Goal: Task Accomplishment & Management: Manage account settings

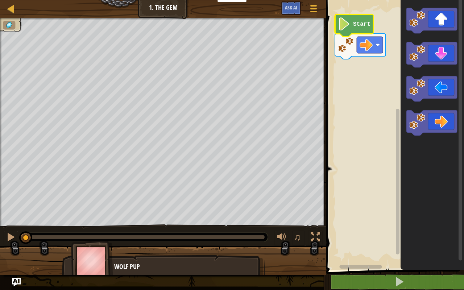
click at [354, 20] on icon "Blockly Workspace" at bounding box center [354, 26] width 38 height 22
click at [346, 26] on image "Blockly Workspace" at bounding box center [344, 23] width 12 height 13
click at [12, 240] on div at bounding box center [10, 236] width 9 height 9
click at [347, 27] on image "Blockly Workspace" at bounding box center [344, 23] width 12 height 13
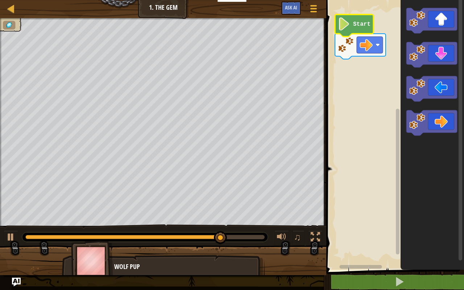
click at [347, 26] on image "Blockly Workspace" at bounding box center [344, 23] width 12 height 13
click at [297, 12] on button "Ask AI" at bounding box center [291, 7] width 20 height 13
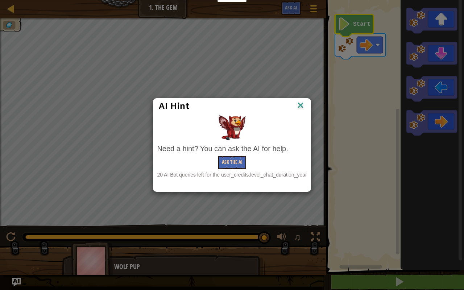
click at [235, 159] on button "Ask the AI" at bounding box center [232, 162] width 28 height 13
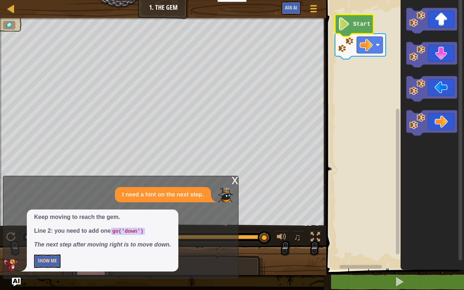
click at [43, 260] on button "Show Me" at bounding box center [47, 261] width 26 height 13
click at [43, 260] on button "Hide" at bounding box center [42, 261] width 17 height 13
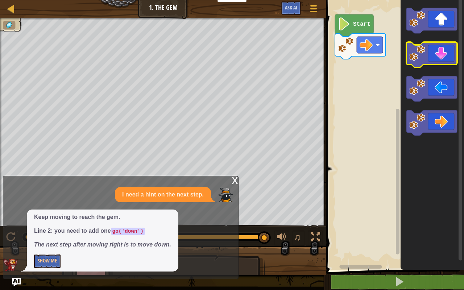
click at [447, 61] on icon "Blockly Workspace" at bounding box center [431, 54] width 51 height 25
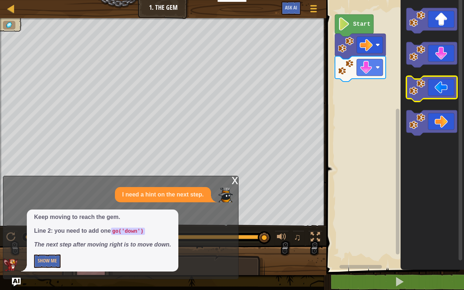
click at [435, 87] on icon "Blockly Workspace" at bounding box center [431, 88] width 51 height 25
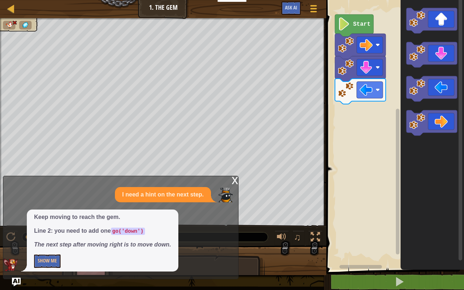
click at [230, 181] on div "x I need a hint on the next step. Keep moving to reach the gem. Line 2: you nee…" at bounding box center [121, 227] width 236 height 103
click at [232, 182] on div "x" at bounding box center [235, 179] width 7 height 7
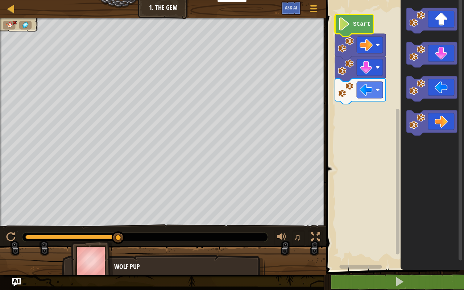
click at [350, 22] on image "Blockly Workspace" at bounding box center [344, 23] width 12 height 13
click at [11, 239] on div at bounding box center [10, 236] width 9 height 9
click at [440, 122] on icon "Blockly Workspace" at bounding box center [431, 122] width 51 height 25
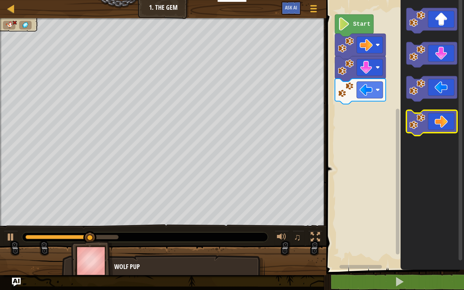
click at [440, 122] on icon "Blockly Workspace" at bounding box center [431, 122] width 51 height 25
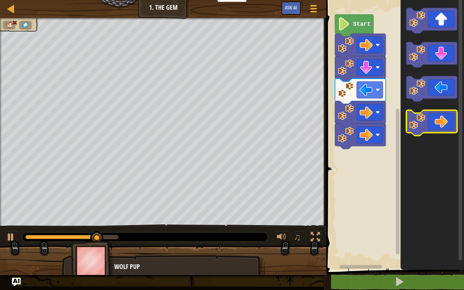
click at [440, 122] on icon "Blockly Workspace" at bounding box center [431, 122] width 51 height 25
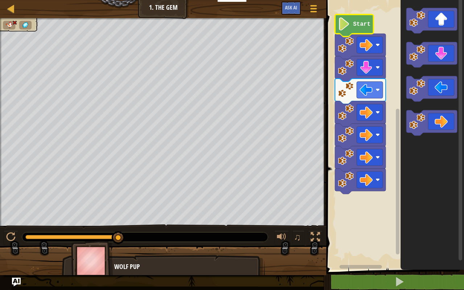
click at [342, 23] on image "Blockly Workspace" at bounding box center [344, 23] width 12 height 13
click at [13, 237] on div at bounding box center [10, 236] width 9 height 9
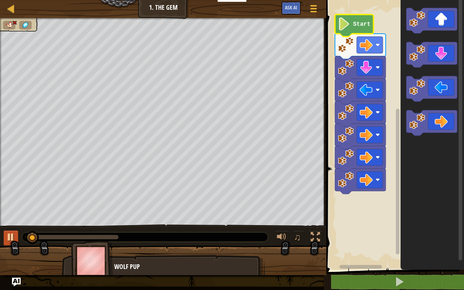
click at [13, 237] on div at bounding box center [10, 236] width 9 height 9
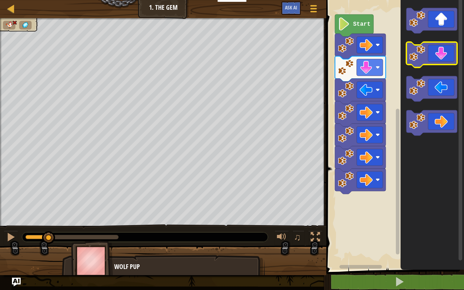
click at [447, 60] on icon "Blockly Workspace" at bounding box center [431, 54] width 51 height 25
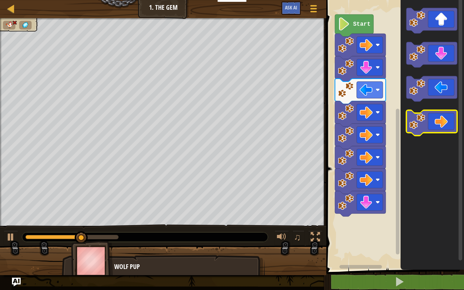
click at [447, 122] on icon "Blockly Workspace" at bounding box center [431, 122] width 51 height 25
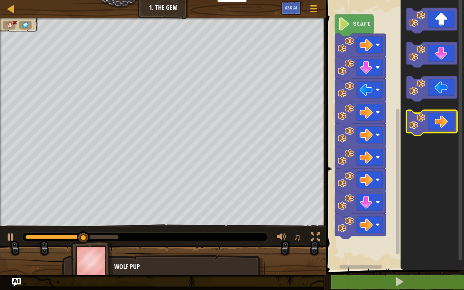
click at [447, 122] on icon "Blockly Workspace" at bounding box center [431, 122] width 51 height 25
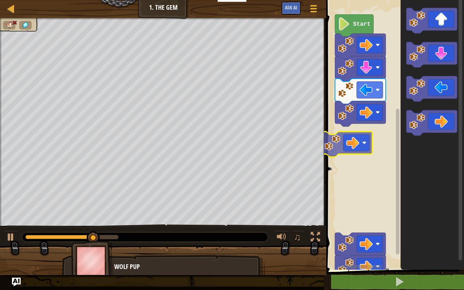
click at [316, 152] on div "Courses Junior 1. The Gem Game Menu Ask AI 1 2 3 go ( 'right' ) go ( 'down' ) ה…" at bounding box center [232, 145] width 464 height 290
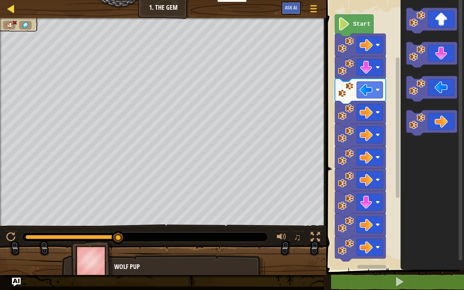
click at [11, 5] on div at bounding box center [11, 8] width 9 height 9
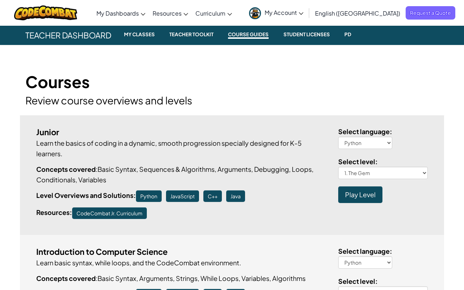
click at [192, 193] on link "JavaScript" at bounding box center [182, 196] width 33 height 12
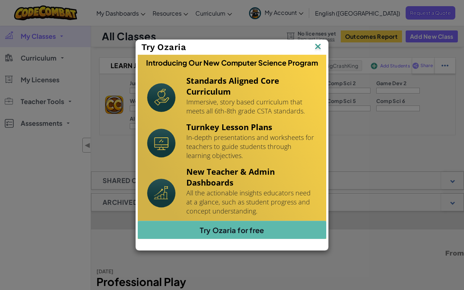
click at [320, 50] on img at bounding box center [317, 47] width 9 height 11
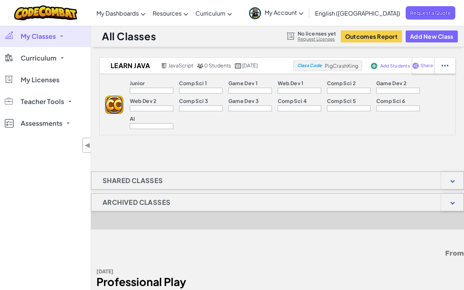
click at [185, 85] on p "Comp Sci 1" at bounding box center [193, 83] width 28 height 6
click at [228, 93] on div at bounding box center [250, 91] width 44 height 6
click at [123, 92] on div "Junior Comp Sci 1 Game Dev 1 Web Dev 1 Comp Sci 2 Game Dev 2 Web Dev 2 Comp Sci…" at bounding box center [289, 104] width 332 height 61
click at [168, 66] on span "JavaScript" at bounding box center [180, 65] width 25 height 7
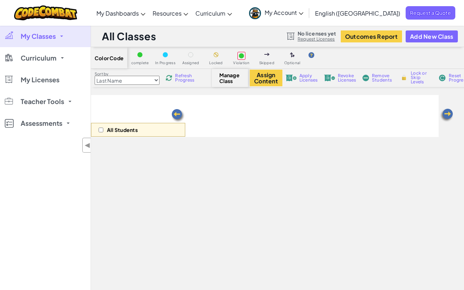
select select "560f1a9f22961295f9427742"
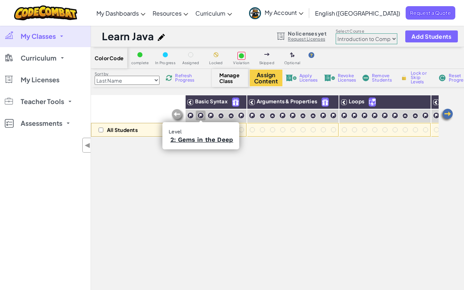
click at [199, 114] on img at bounding box center [200, 115] width 7 height 7
click at [191, 116] on img at bounding box center [190, 115] width 7 height 7
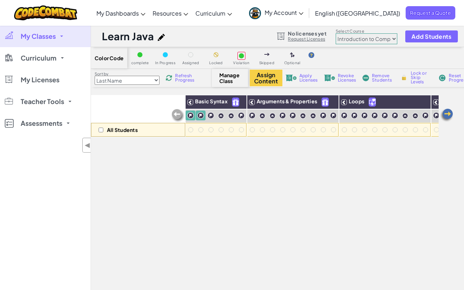
click at [191, 116] on img at bounding box center [190, 115] width 7 height 7
click at [191, 129] on div at bounding box center [190, 129] width 5 height 5
drag, startPoint x: 191, startPoint y: 129, endPoint x: 179, endPoint y: 115, distance: 17.7
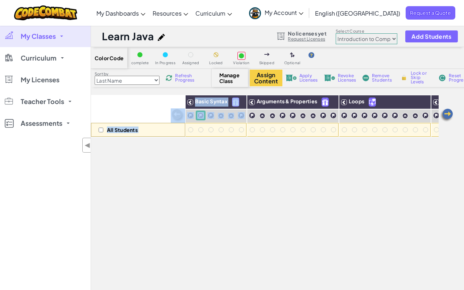
click at [179, 115] on div "All Students Basic Syntax Arguments & Properties Loops Variables" at bounding box center [332, 116] width 483 height 42
click at [164, 162] on div "All Students Basic Syntax Arguments & Properties Loops Variables" at bounding box center [265, 222] width 348 height 254
click at [101, 131] on input "checkbox" at bounding box center [101, 130] width 5 height 5
checkbox input "true"
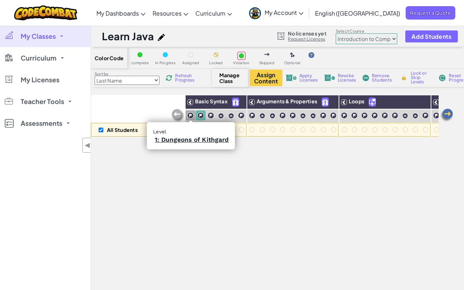
click at [194, 117] on img at bounding box center [190, 115] width 7 height 7
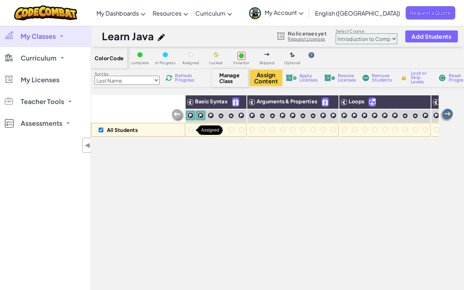
click at [191, 129] on div at bounding box center [190, 129] width 5 height 5
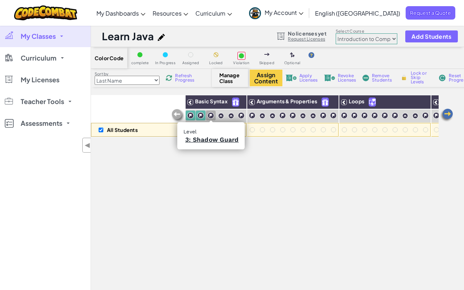
click at [210, 117] on img at bounding box center [210, 115] width 7 height 7
click at [225, 115] on div at bounding box center [221, 116] width 10 height 10
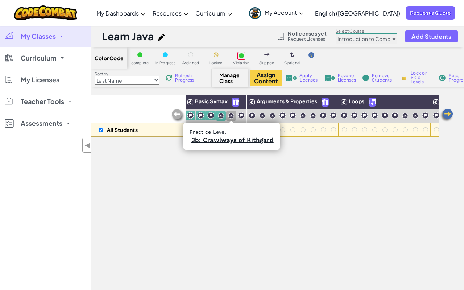
click at [235, 115] on div at bounding box center [231, 116] width 10 height 10
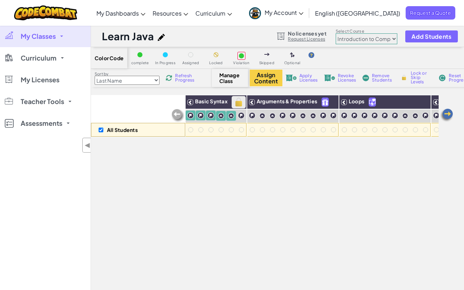
click at [232, 96] on span at bounding box center [239, 102] width 14 height 12
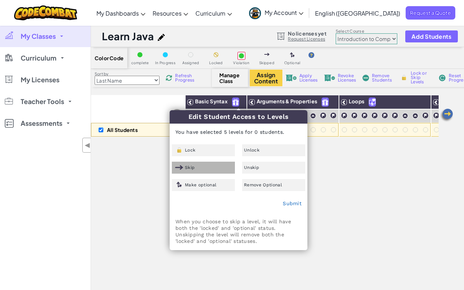
click at [221, 165] on div "Skip" at bounding box center [203, 168] width 63 height 12
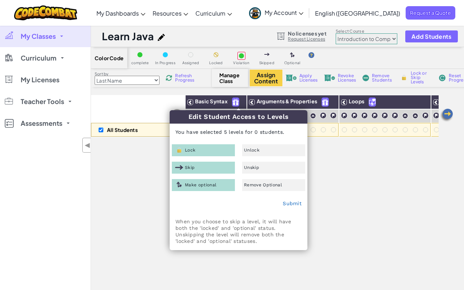
click at [221, 165] on div "Skip" at bounding box center [203, 168] width 63 height 12
click at [294, 205] on link "Submit" at bounding box center [292, 203] width 19 height 6
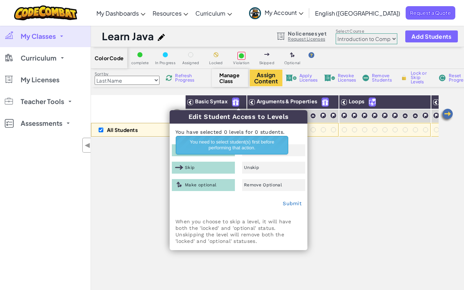
click at [326, 178] on div "All Students Basic Syntax Arguments & Properties Loops Variables" at bounding box center [265, 222] width 348 height 254
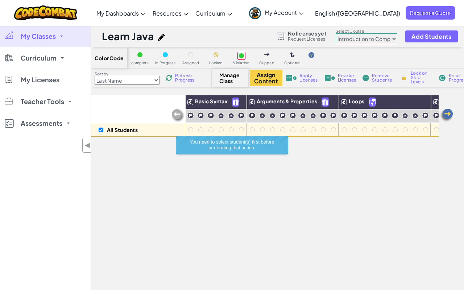
click at [190, 54] on div at bounding box center [190, 54] width 5 height 5
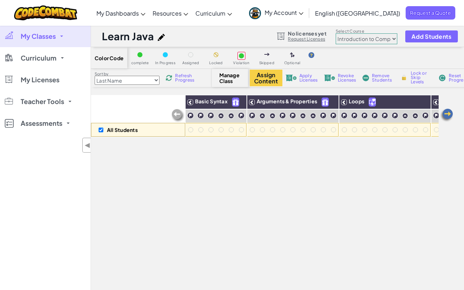
select select "5789587aad86a6efb5737020"
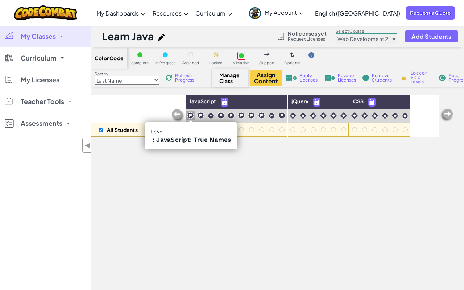
click at [191, 116] on img at bounding box center [190, 115] width 7 height 7
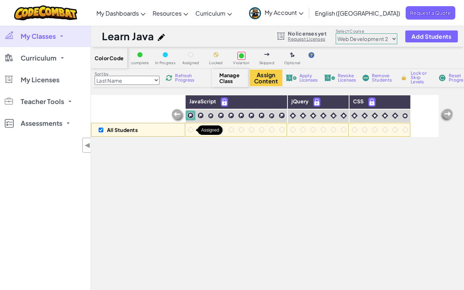
click at [190, 127] on div at bounding box center [191, 130] width 8 height 8
click at [190, 128] on div at bounding box center [190, 129] width 5 height 5
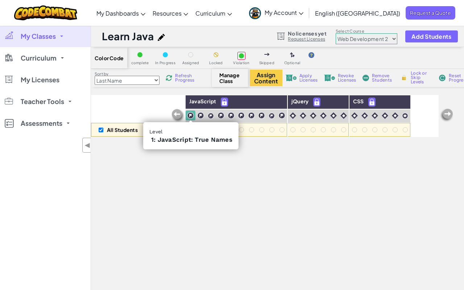
click at [194, 117] on div at bounding box center [191, 116] width 10 height 10
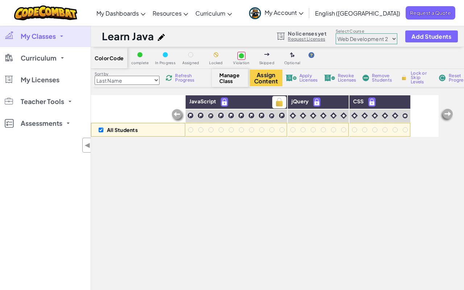
click at [257, 107] on div "JavaScript" at bounding box center [237, 102] width 102 height 14
click at [257, 76] on button "Assign Content" at bounding box center [266, 78] width 33 height 17
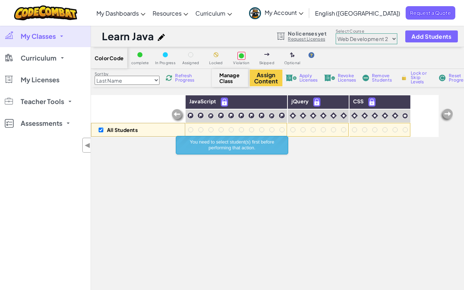
click at [191, 57] on div at bounding box center [190, 54] width 5 height 5
click at [190, 55] on div at bounding box center [190, 54] width 5 height 5
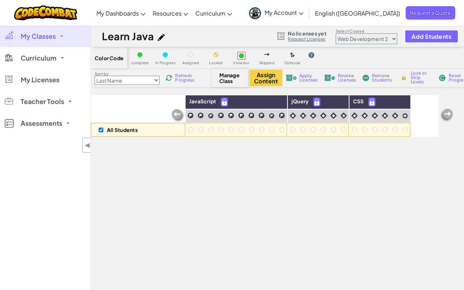
select select "Progress (High to Low)"
click at [177, 112] on img at bounding box center [178, 115] width 15 height 15
click at [200, 100] on span "JavaScript" at bounding box center [202, 101] width 27 height 7
click at [219, 80] on span "Manage Class" at bounding box center [229, 78] width 21 height 12
click at [230, 80] on span "Manage Class" at bounding box center [229, 78] width 21 height 12
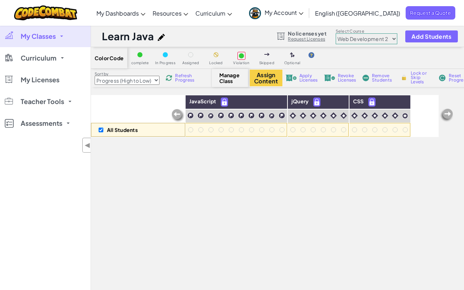
click at [267, 55] on img at bounding box center [266, 54] width 5 height 3
click at [446, 114] on img at bounding box center [446, 115] width 15 height 15
click at [365, 105] on h3 "CSS" at bounding box center [380, 102] width 59 height 9
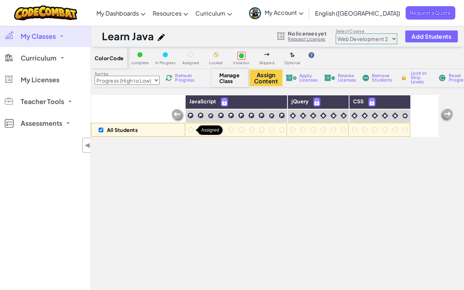
click at [190, 129] on div at bounding box center [190, 129] width 5 height 5
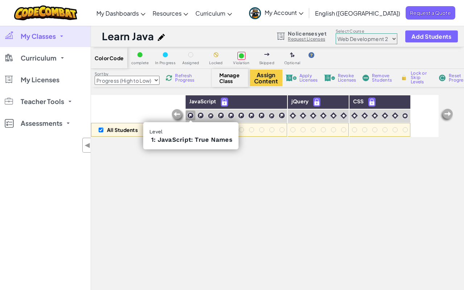
click at [189, 118] on img at bounding box center [190, 115] width 7 height 7
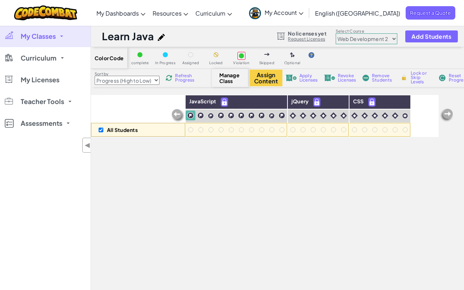
click at [189, 118] on img at bounding box center [190, 115] width 7 height 7
click at [222, 98] on img at bounding box center [224, 102] width 7 height 8
click at [202, 104] on span "JavaScript" at bounding box center [202, 101] width 27 height 7
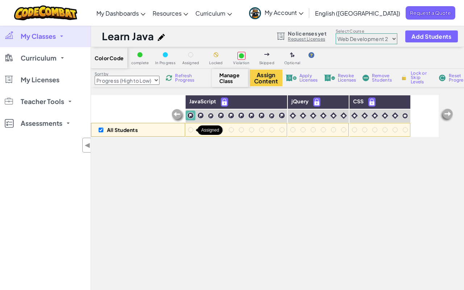
click at [191, 131] on div at bounding box center [190, 129] width 5 height 5
click at [193, 49] on div "Color Code complete In Progress Assigned Locked Violation Skipped Optional" at bounding box center [308, 58] width 435 height 22
click at [191, 54] on div at bounding box center [190, 54] width 5 height 5
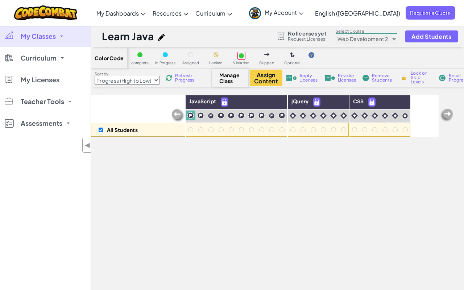
click at [164, 55] on div at bounding box center [165, 54] width 5 height 5
click at [169, 78] on img at bounding box center [169, 78] width 7 height 7
click at [230, 106] on h3 "JavaScript" at bounding box center [237, 102] width 100 height 9
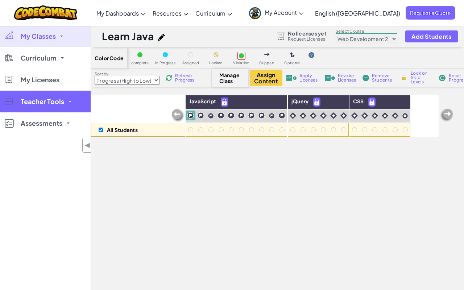
click at [53, 105] on span "Teacher Tools" at bounding box center [43, 101] width 44 height 7
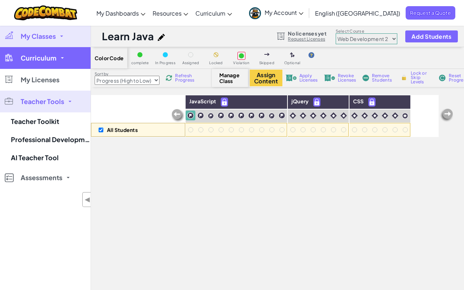
click at [57, 59] on link "Curriculum" at bounding box center [45, 58] width 91 height 22
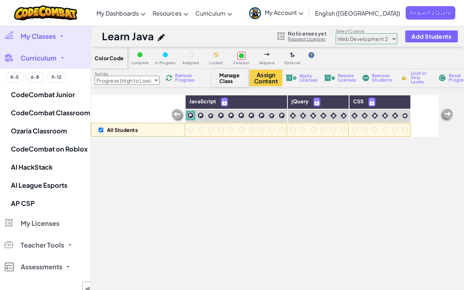
click at [108, 152] on div "All Students JavaScript jQuery CSS" at bounding box center [265, 222] width 348 height 254
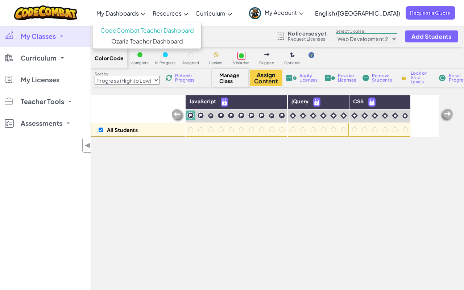
click at [149, 16] on link "My Dashboards" at bounding box center [121, 13] width 56 height 20
click at [437, 34] on span "Add Students" at bounding box center [431, 36] width 40 height 6
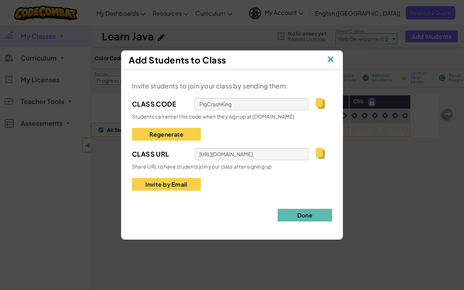
click at [326, 58] on img at bounding box center [330, 59] width 9 height 11
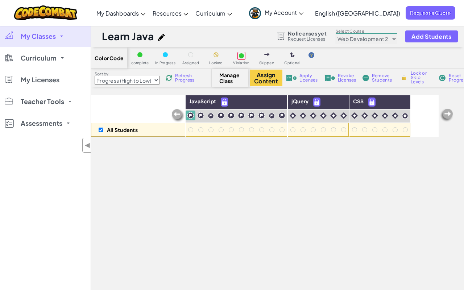
click at [151, 113] on div "All Students" at bounding box center [138, 116] width 94 height 42
